Goal: Task Accomplishment & Management: Manage account settings

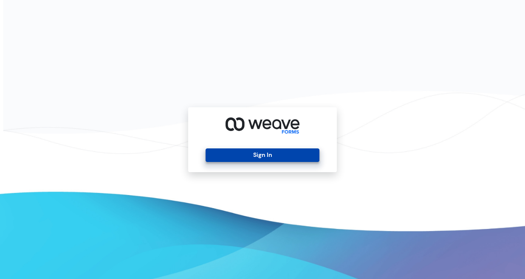
click at [286, 153] on button "Sign In" at bounding box center [262, 156] width 113 height 14
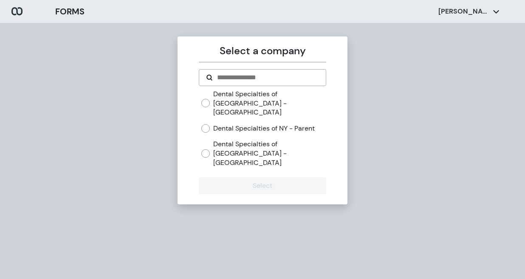
click at [285, 140] on label "Dental Specialties of [GEOGRAPHIC_DATA] - [GEOGRAPHIC_DATA]" at bounding box center [269, 154] width 113 height 28
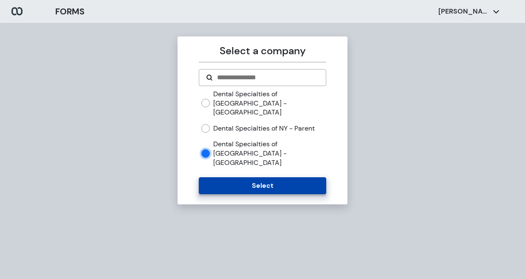
click at [248, 177] on button "Select" at bounding box center [262, 185] width 127 height 17
